Goal: Task Accomplishment & Management: Manage account settings

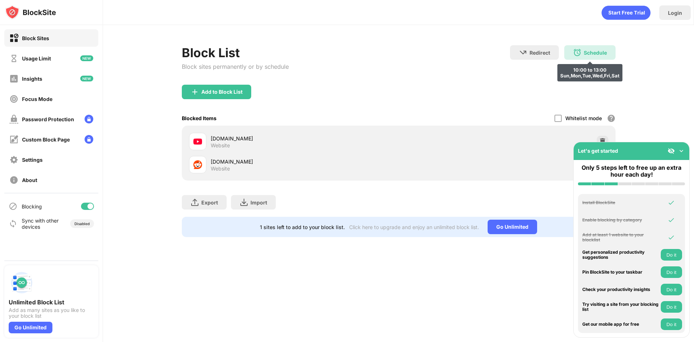
click at [584, 54] on div "Schedule" at bounding box center [595, 53] width 23 height 6
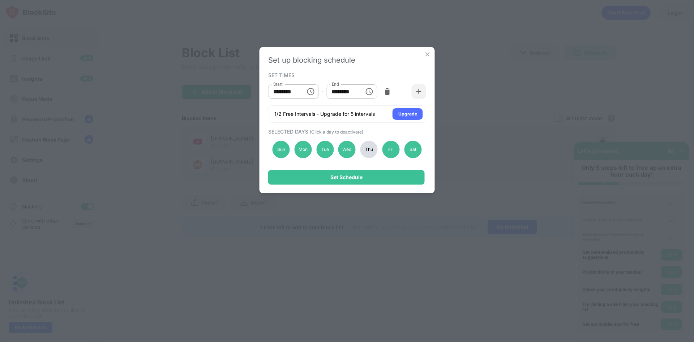
click at [369, 149] on div "Thu" at bounding box center [369, 149] width 17 height 17
click at [325, 154] on div "Tue" at bounding box center [324, 149] width 17 height 17
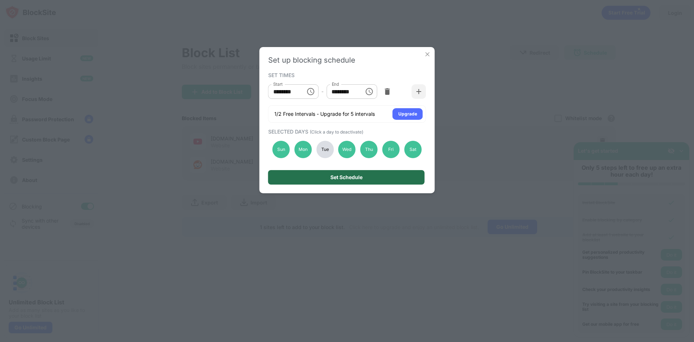
click at [334, 170] on div "Set Schedule" at bounding box center [346, 177] width 157 height 14
